Goal: Information Seeking & Learning: Learn about a topic

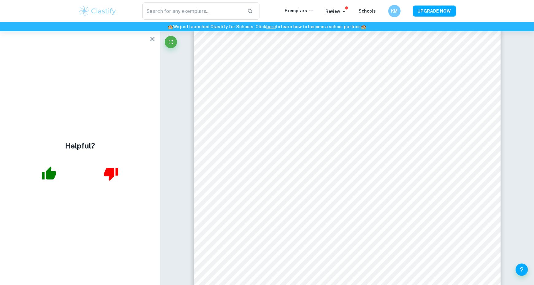
scroll to position [3202, 0]
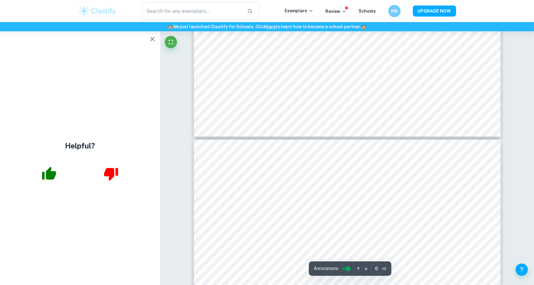
type input "5"
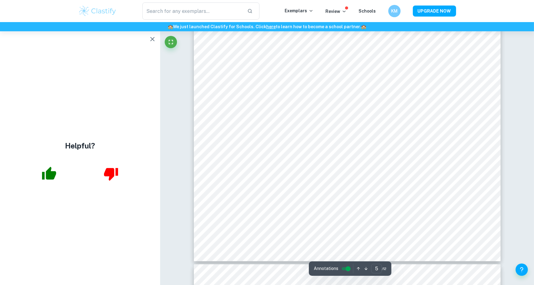
scroll to position [1954, 0]
